Goal: Check status

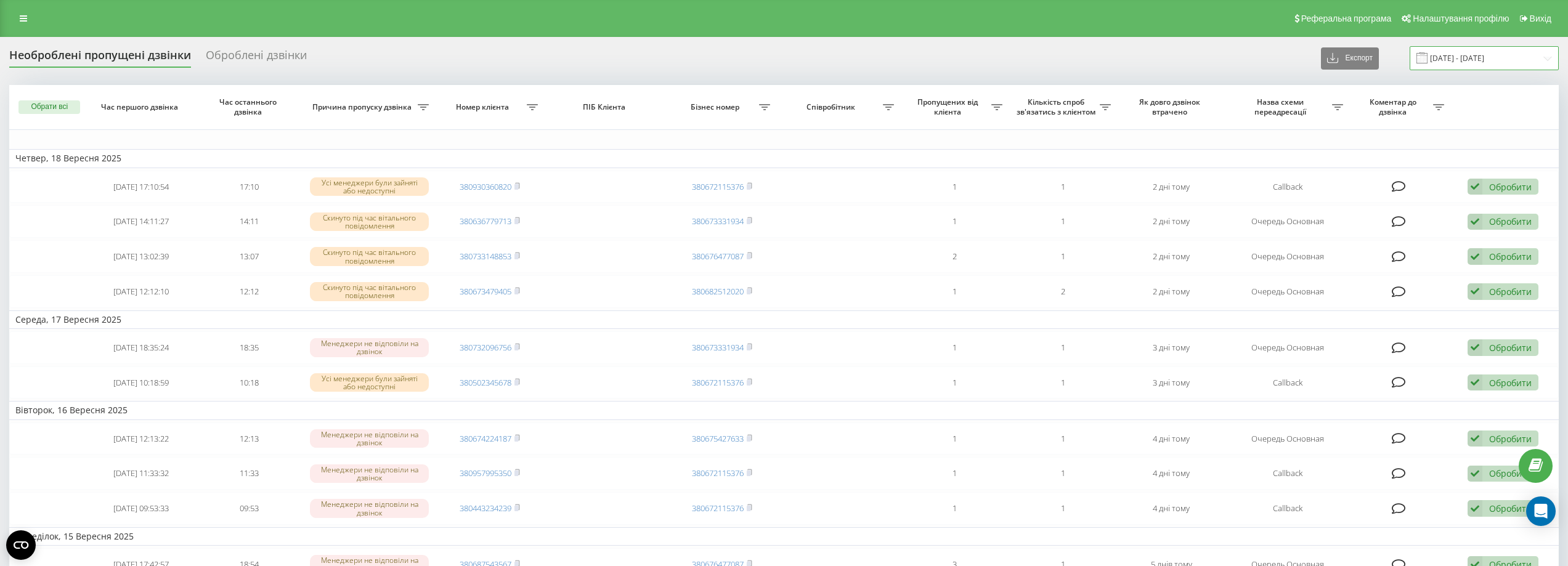
click at [1442, 58] on input "[DATE] - [DATE]" at bounding box center [1484, 58] width 149 height 24
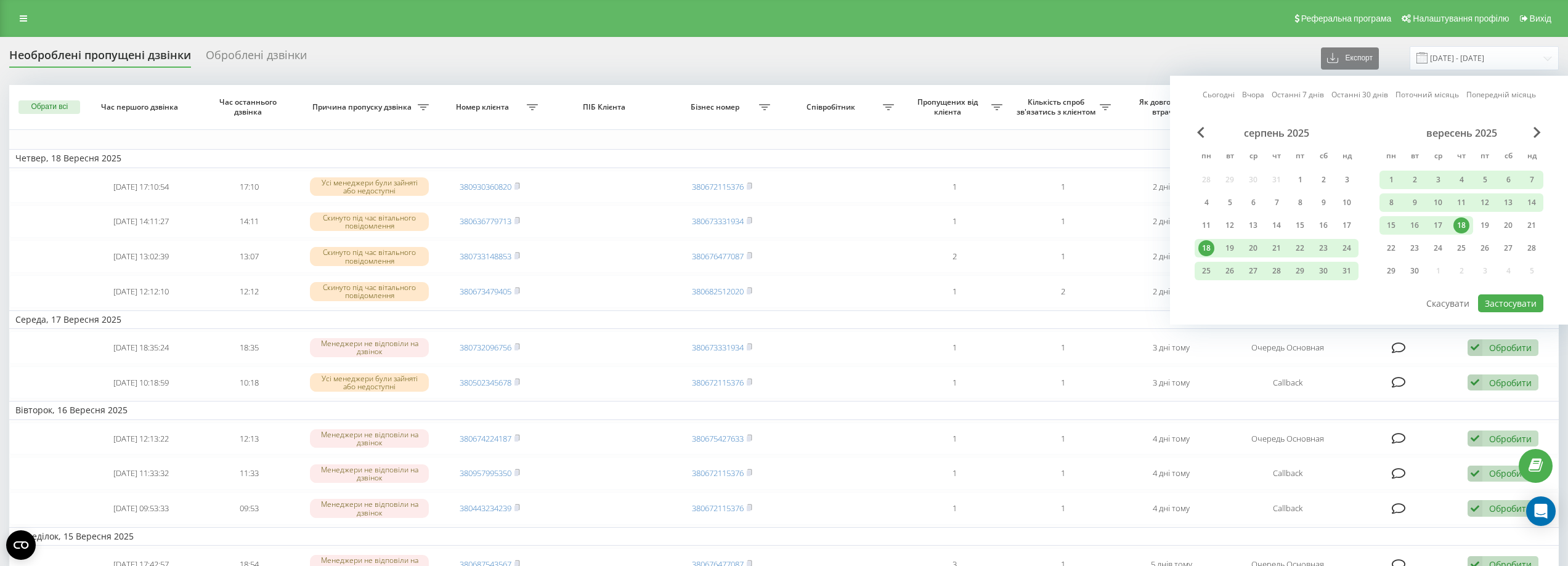
click at [1282, 95] on link "Останні 7 днів" at bounding box center [1297, 95] width 53 height 12
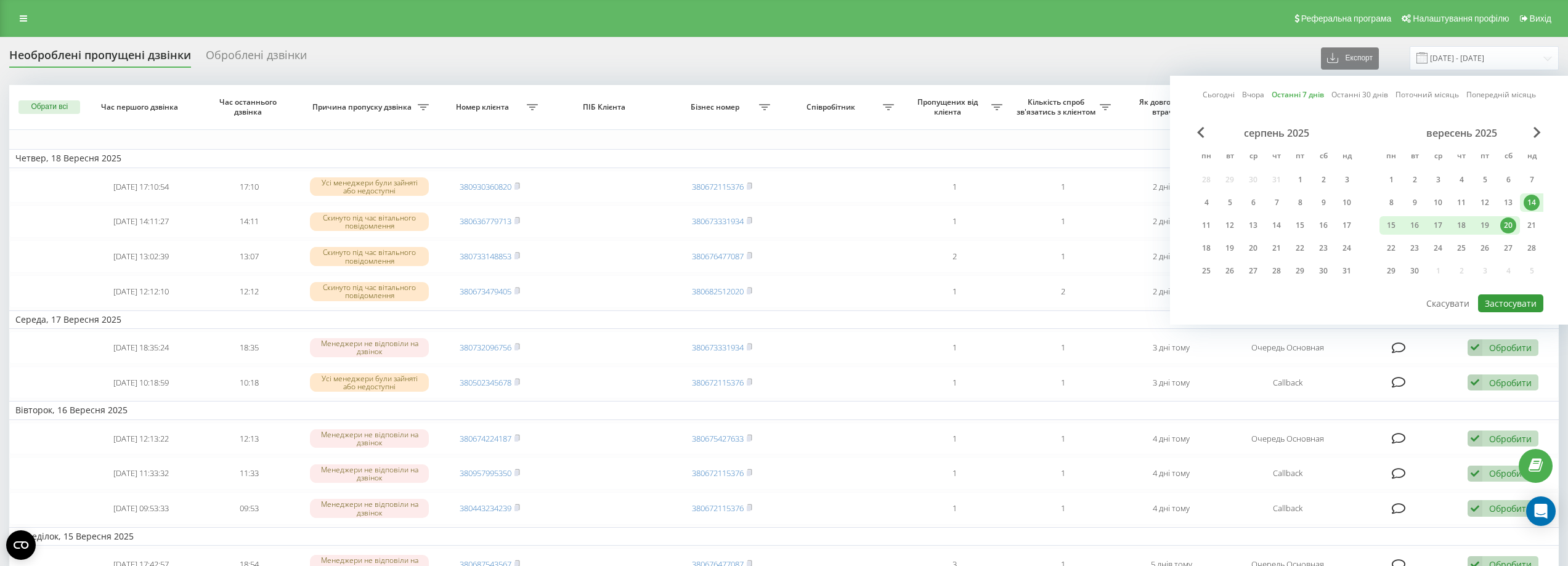
click at [1492, 295] on button "Застосувати" at bounding box center [1511, 303] width 65 height 18
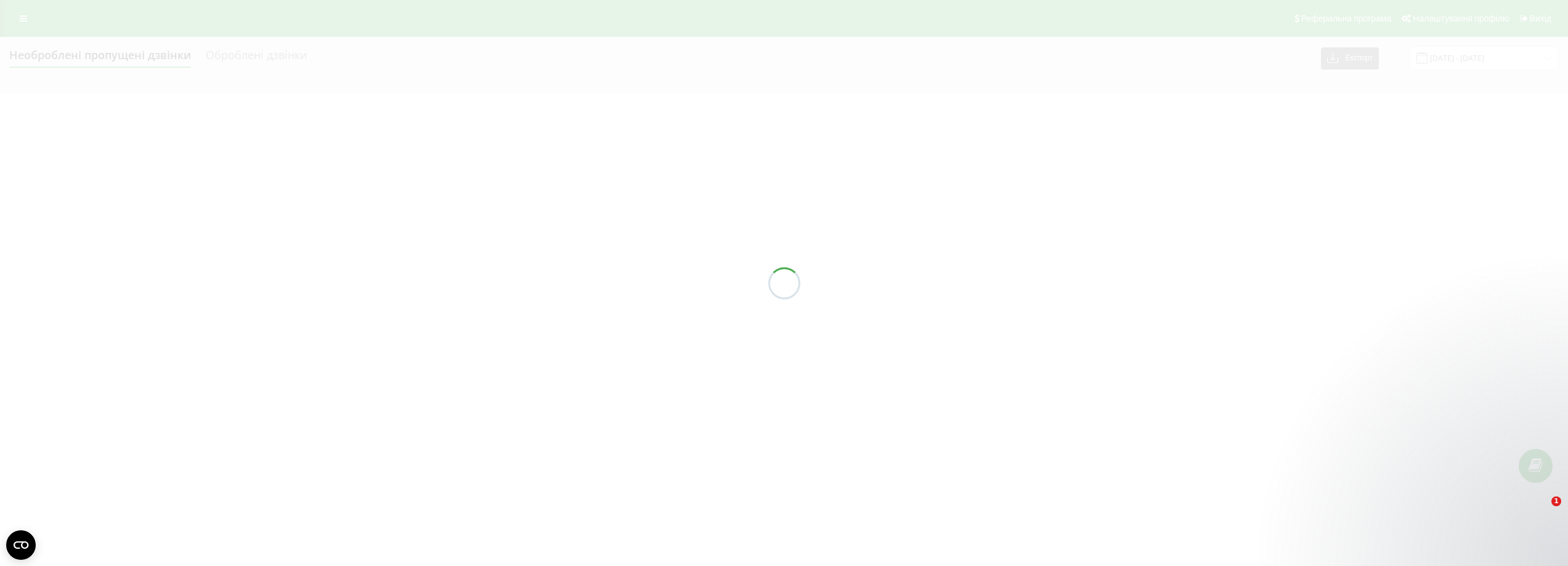
type input "[DATE] - [DATE]"
